Goal: Subscribe to service/newsletter

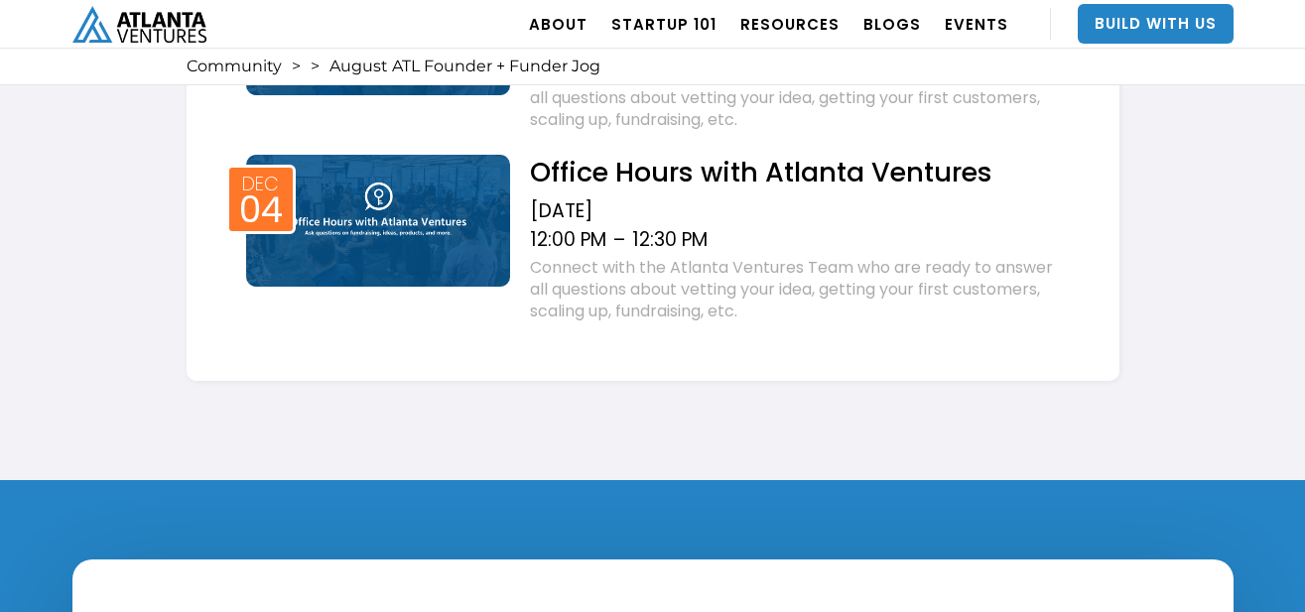
scroll to position [3298, 0]
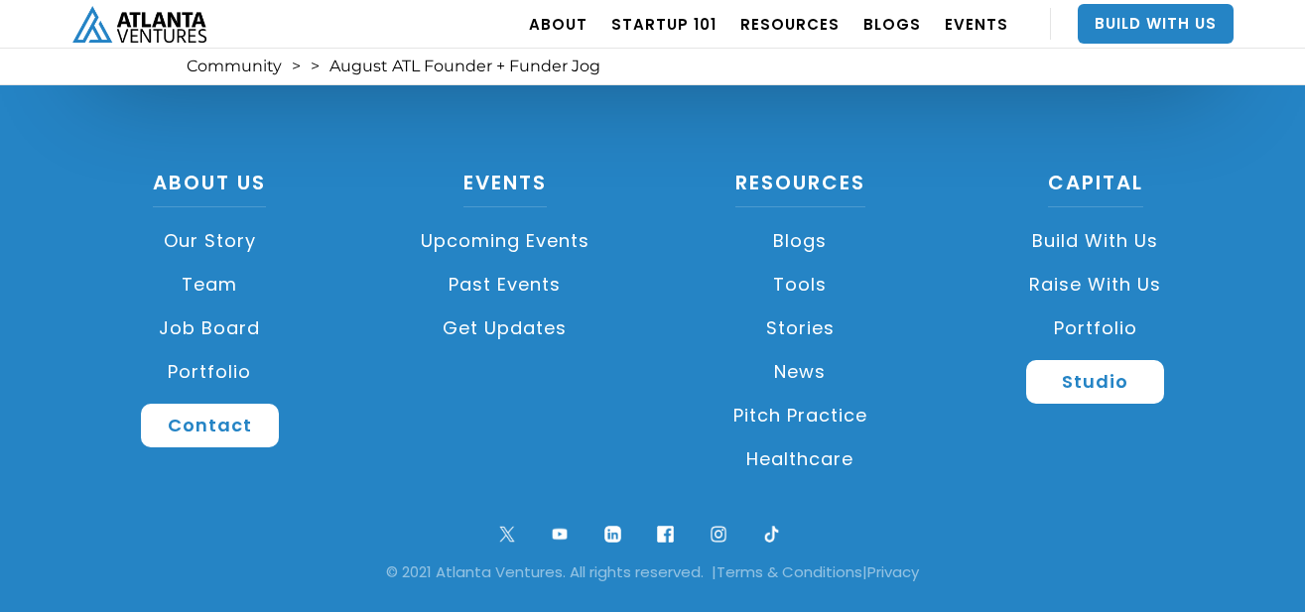
click at [491, 331] on link "Get Updates" at bounding box center [505, 329] width 276 height 44
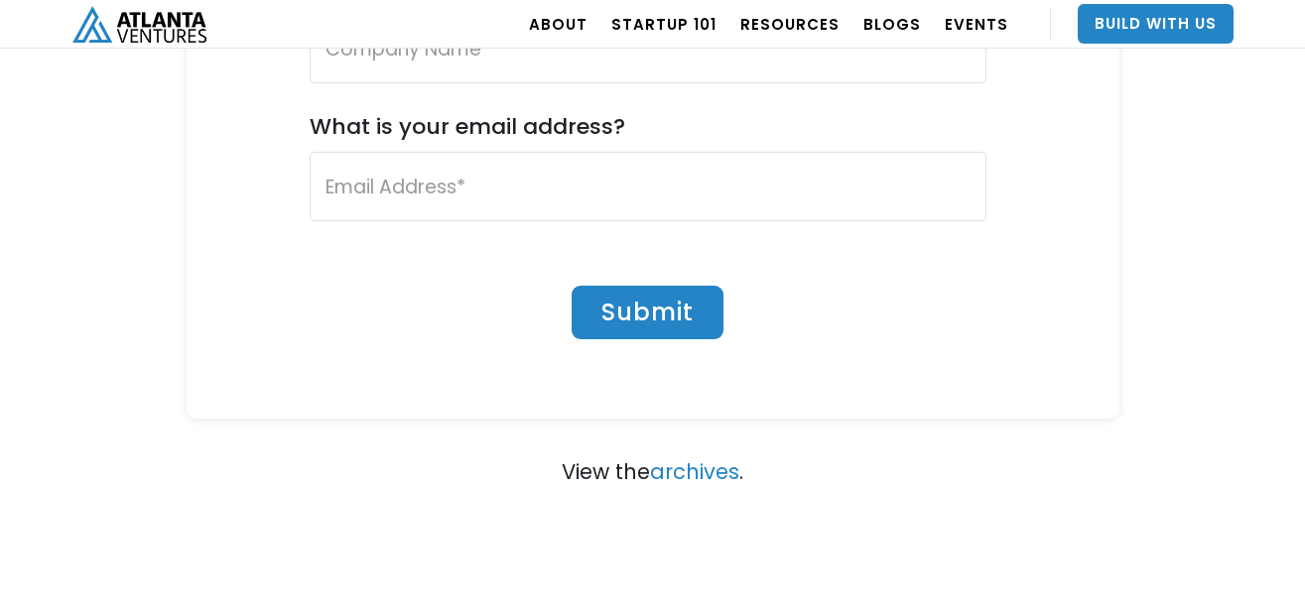
scroll to position [550, 0]
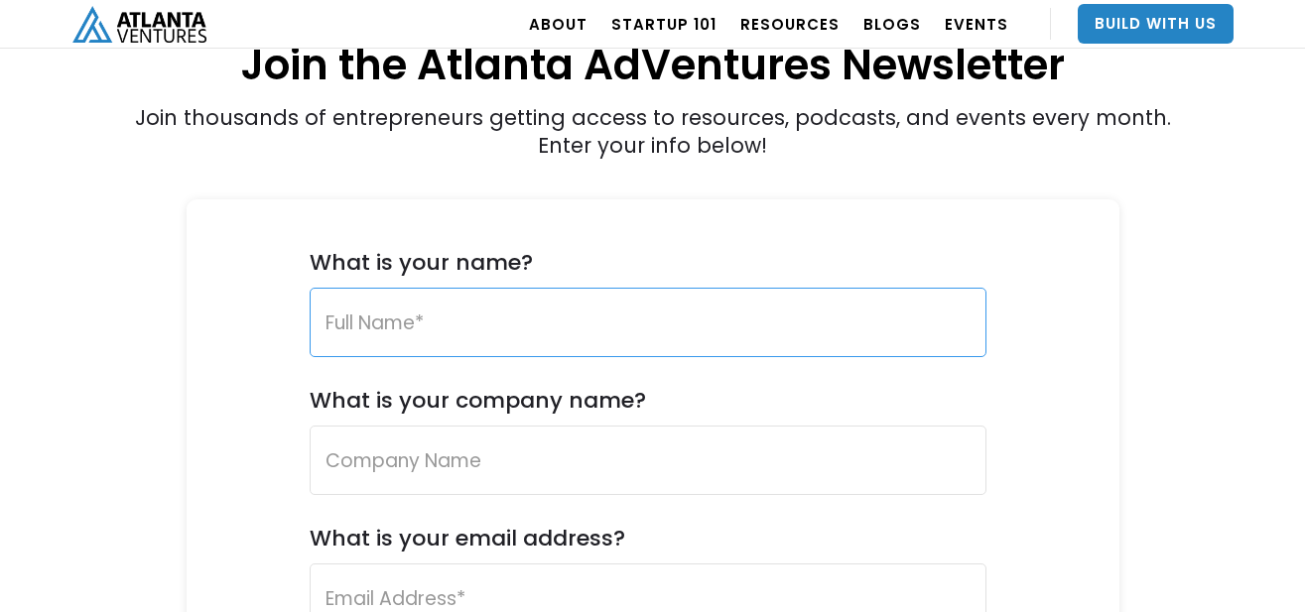
click at [620, 318] on input "What is your name?" at bounding box center [648, 322] width 677 height 69
type input "Devon Vander Voort"
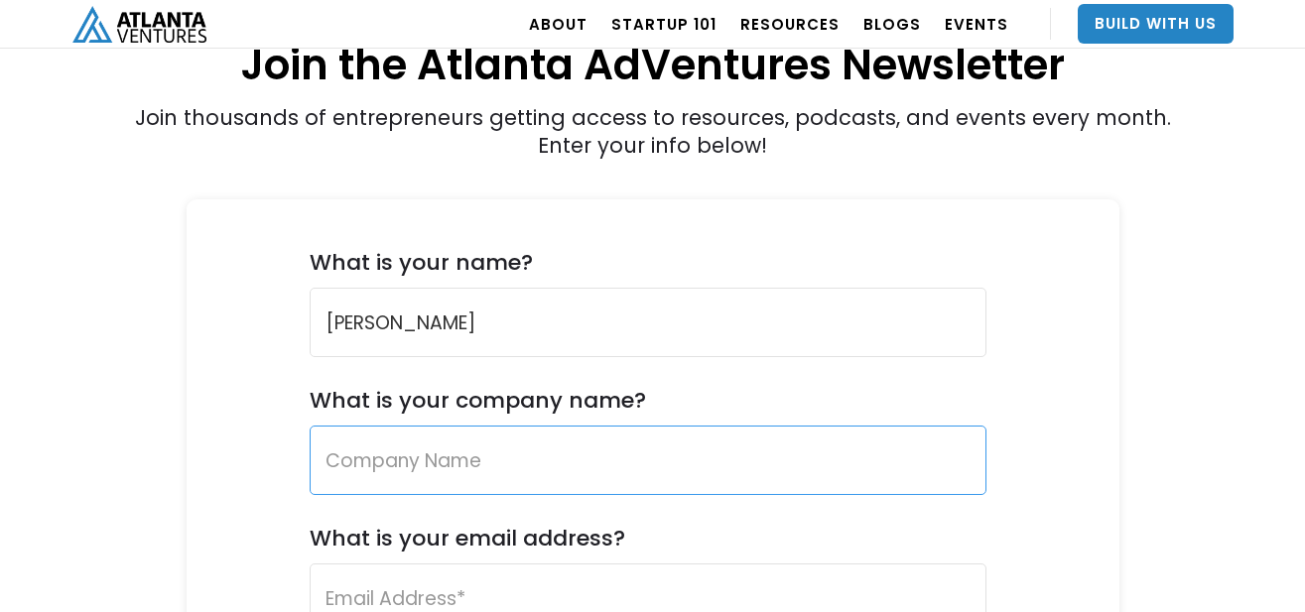
click at [731, 477] on input "What is your company name?" at bounding box center [648, 460] width 677 height 69
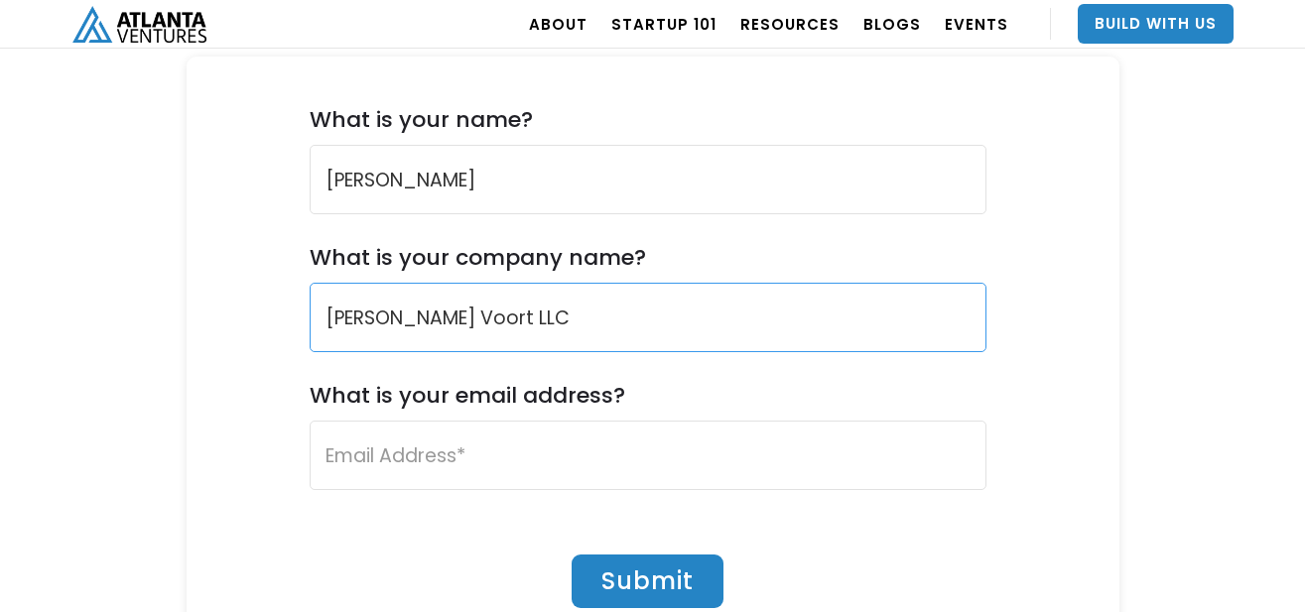
type input "Devon Vander Voort LLC"
click at [747, 443] on input "What is your email address?" at bounding box center [648, 455] width 677 height 69
type input "d@devonvandervoort.com"
click at [625, 580] on input "Submit" at bounding box center [647, 582] width 152 height 54
type input "Please wait..."
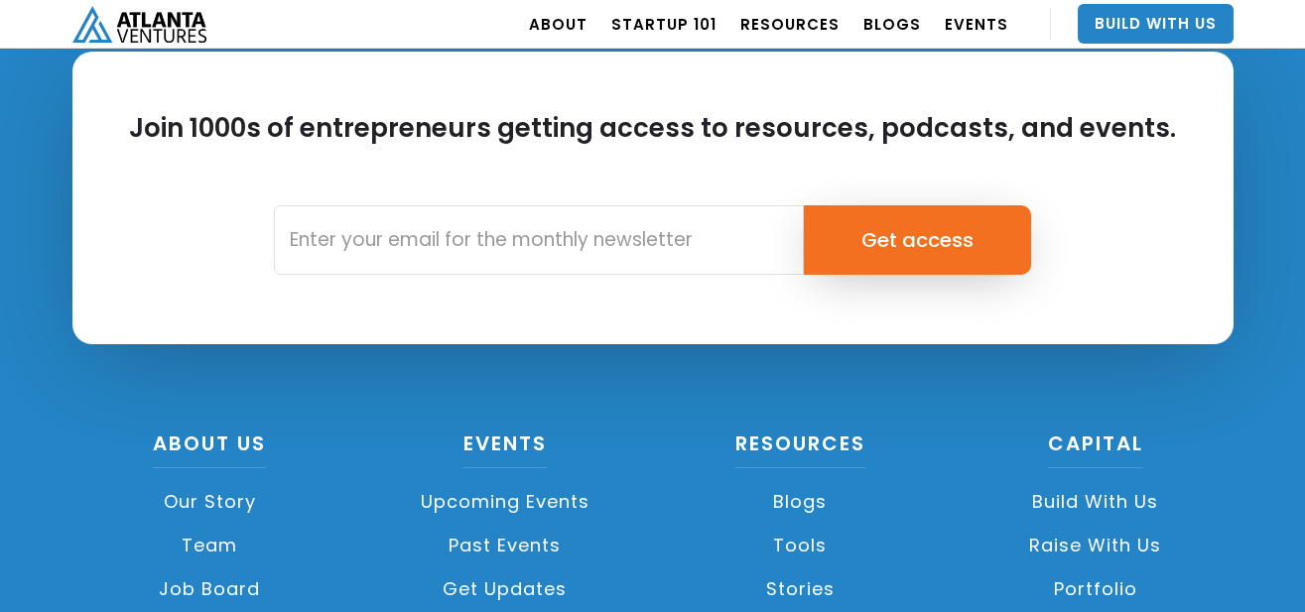
scroll to position [1365, 0]
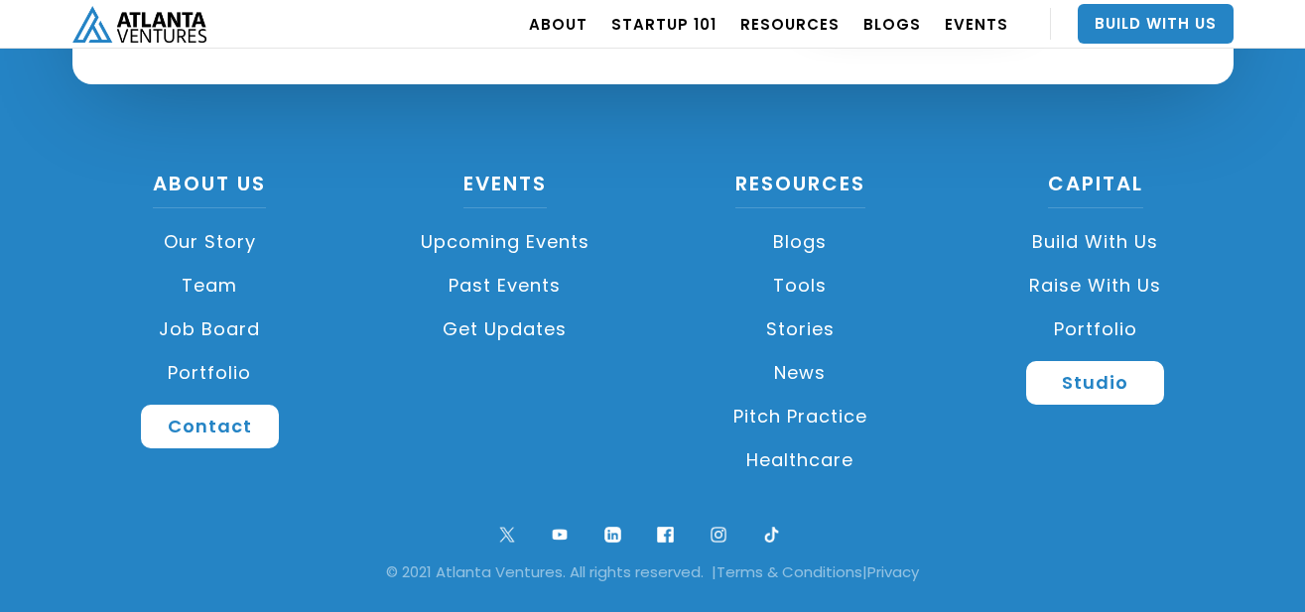
drag, startPoint x: 168, startPoint y: 327, endPoint x: 187, endPoint y: 332, distance: 19.5
click at [168, 327] on link "Job Board" at bounding box center [210, 330] width 276 height 44
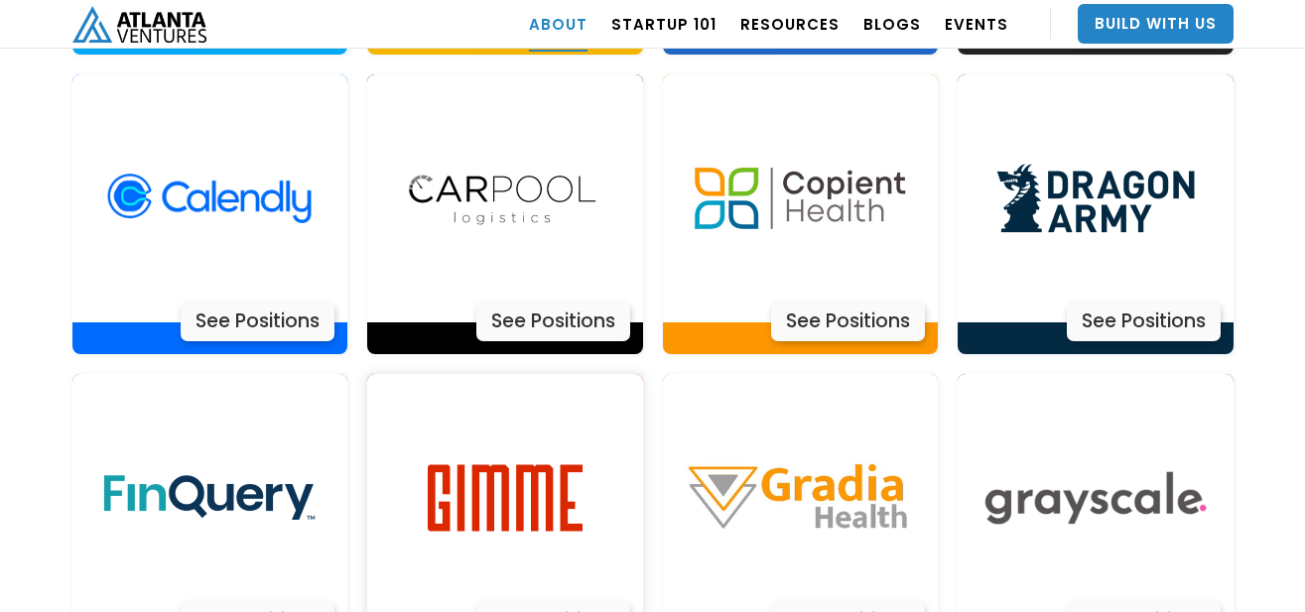
scroll to position [4446, 0]
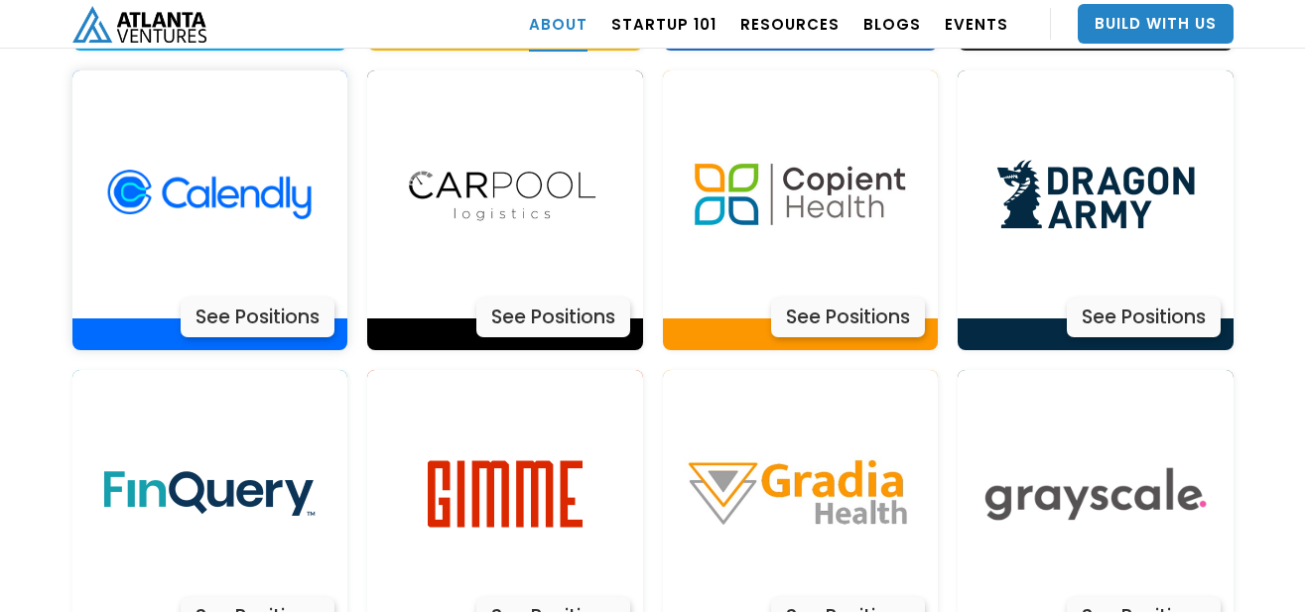
click at [283, 298] on div "See Positions" at bounding box center [258, 318] width 154 height 40
